Goal: Find specific page/section: Find specific page/section

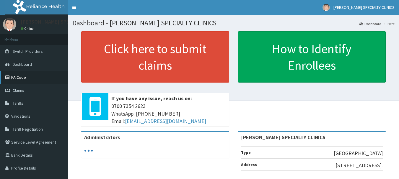
click at [23, 75] on link "PA Code" at bounding box center [34, 77] width 68 height 13
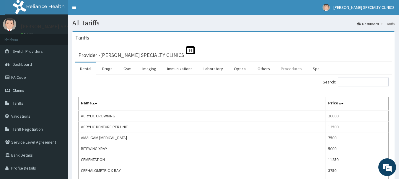
click at [282, 70] on link "Procedures" at bounding box center [291, 69] width 30 height 12
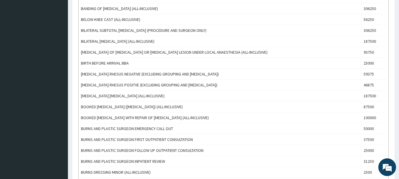
scroll to position [532, 0]
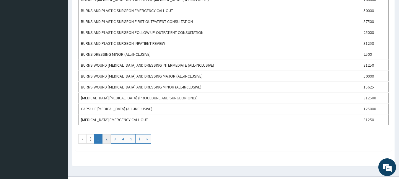
click at [106, 142] on link "2" at bounding box center [106, 138] width 9 height 9
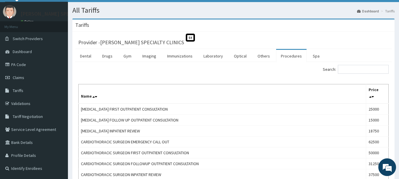
scroll to position [7, 0]
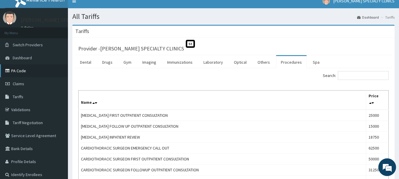
click at [45, 72] on link "PA Code" at bounding box center [34, 70] width 68 height 13
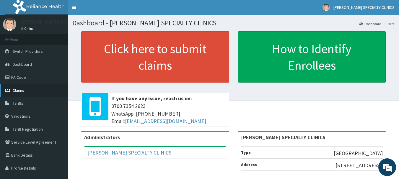
drag, startPoint x: 0, startPoint y: 0, endPoint x: 53, endPoint y: 91, distance: 105.3
click at [53, 91] on link "Claims" at bounding box center [34, 90] width 68 height 13
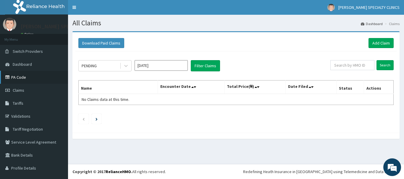
drag, startPoint x: 0, startPoint y: 0, endPoint x: 59, endPoint y: 82, distance: 101.6
click at [59, 82] on link "PA Code" at bounding box center [34, 77] width 68 height 13
click at [41, 78] on link "PA Code" at bounding box center [34, 77] width 68 height 13
